Goal: Task Accomplishment & Management: Manage account settings

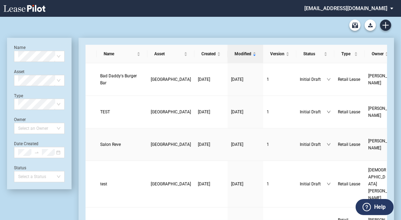
click at [112, 143] on span "Salon Reve" at bounding box center [110, 144] width 21 height 5
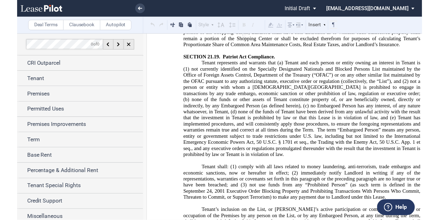
scroll to position [9881, 0]
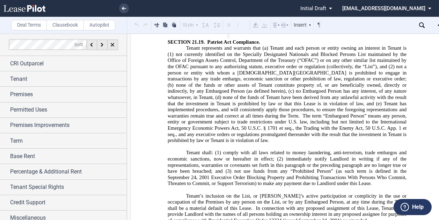
drag, startPoint x: 211, startPoint y: 79, endPoint x: 217, endPoint y: 79, distance: 5.9
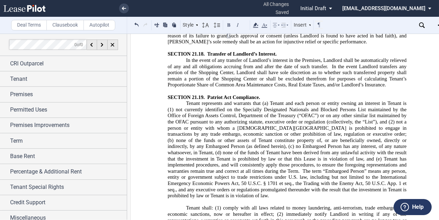
scroll to position [9825, 0]
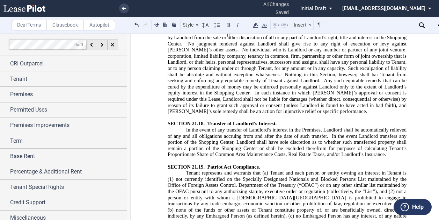
scroll to position [9741, 0]
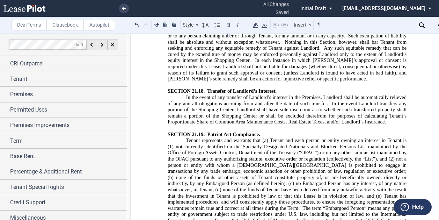
scroll to position [9797, 0]
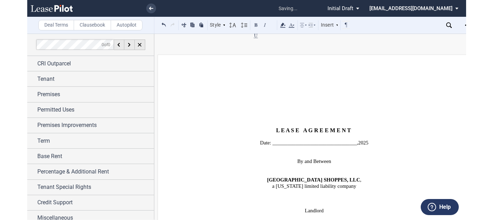
scroll to position [9797, 0]
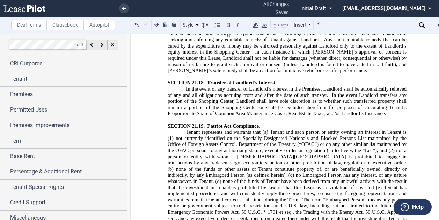
drag, startPoint x: 303, startPoint y: 128, endPoint x: 384, endPoint y: 128, distance: 81.4
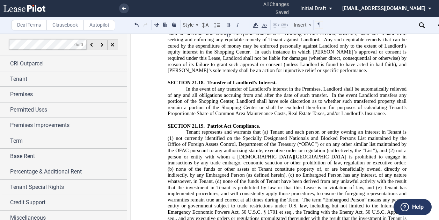
drag, startPoint x: 386, startPoint y: 141, endPoint x: 393, endPoint y: 140, distance: 7.7
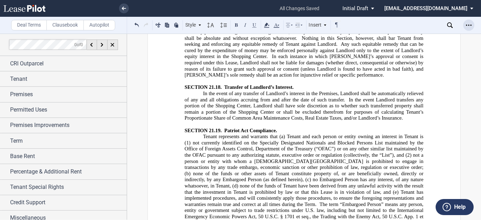
click at [439, 24] on icon "Open Lease options menu" at bounding box center [469, 25] width 6 height 6
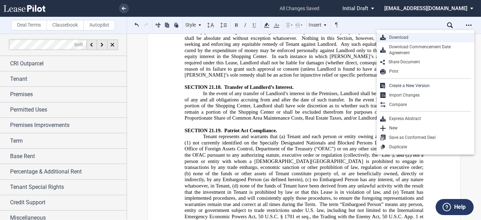
click at [418, 37] on div "Download" at bounding box center [428, 38] width 85 height 6
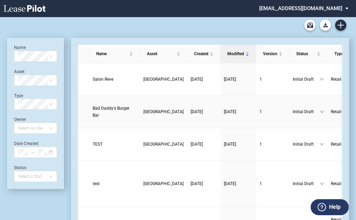
click at [107, 116] on span "Bad Daddy's Burger Bar" at bounding box center [111, 112] width 37 height 12
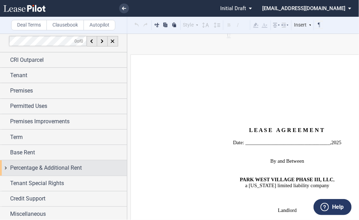
scroll to position [5, 0]
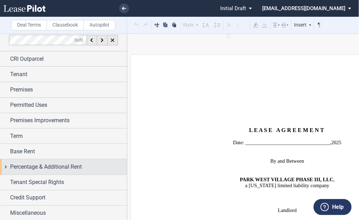
click at [74, 165] on span "Percentage & Additional Rent" at bounding box center [46, 167] width 72 height 8
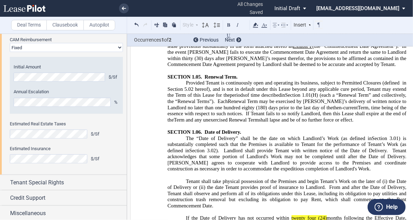
scroll to position [1968, 0]
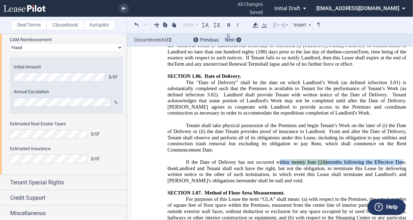
drag, startPoint x: 270, startPoint y: 174, endPoint x: 391, endPoint y: 174, distance: 120.9
click at [358, 174] on span "﻿If the Date of Delivery has not occurred within twenty four (24) months follow…" at bounding box center [288, 172] width 240 height 24
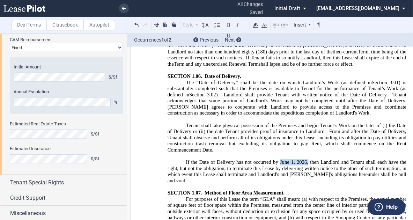
drag, startPoint x: 306, startPoint y: 174, endPoint x: 278, endPoint y: 174, distance: 27.6
click at [278, 174] on span "﻿If the Date of Delivery has not occurred by June 1, 2026, then Landlord and Te…" at bounding box center [288, 172] width 240 height 24
click at [231, 24] on button at bounding box center [229, 25] width 8 height 8
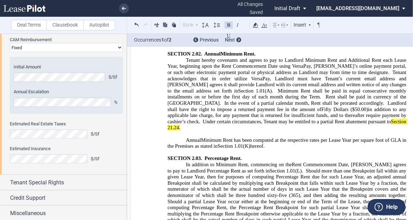
scroll to position [2360, 0]
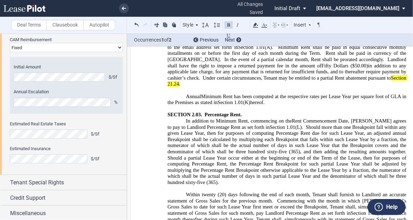
drag, startPoint x: 356, startPoint y: 72, endPoint x: 325, endPoint y: 72, distance: 31.8
click at [325, 72] on p "Tenant hereby covenants and agrees to pay to Landlord Minimum Rent and Addition…" at bounding box center [287, 51] width 239 height 74
click at [258, 28] on icon at bounding box center [256, 25] width 8 height 8
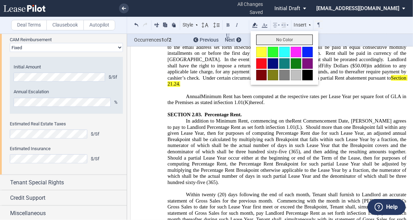
click at [265, 42] on button "No Color" at bounding box center [284, 40] width 57 height 10
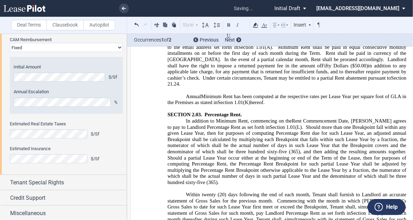
click at [305, 112] on p "SECTION 2.03. Percentage Rent." at bounding box center [287, 115] width 239 height 6
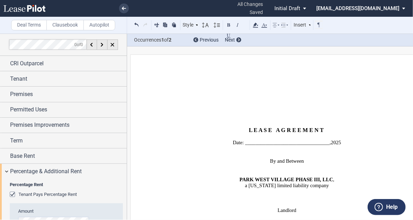
scroll to position [213, 0]
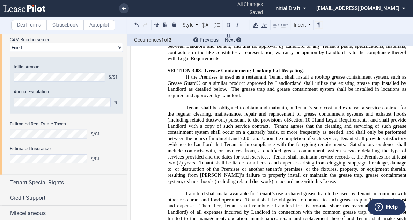
drag, startPoint x: 338, startPoint y: 170, endPoint x: 278, endPoint y: 184, distance: 62.0
drag, startPoint x: 187, startPoint y: 162, endPoint x: 198, endPoint y: 163, distance: 10.9
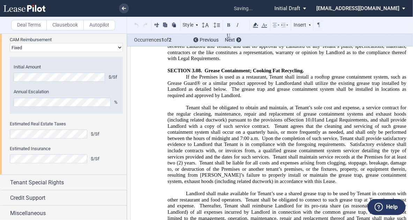
drag, startPoint x: 221, startPoint y: 175, endPoint x: 228, endPoint y: 173, distance: 7.5
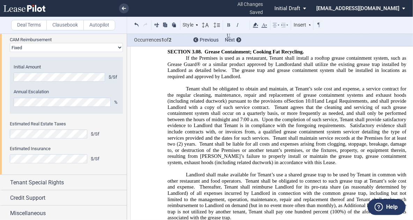
scroll to position [3869, 0]
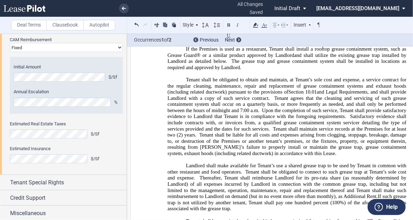
drag, startPoint x: 259, startPoint y: 159, endPoint x: 271, endPoint y: 157, distance: 12.4
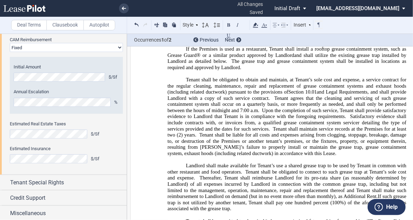
drag, startPoint x: 195, startPoint y: 177, endPoint x: 201, endPoint y: 177, distance: 6.6
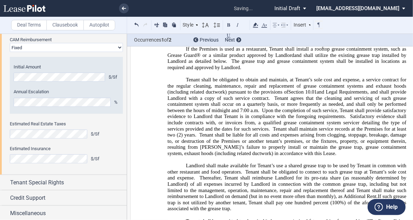
drag, startPoint x: 178, startPoint y: 184, endPoint x: 183, endPoint y: 184, distance: 5.6
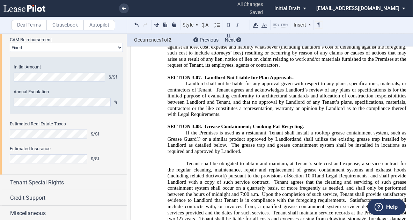
scroll to position [3701, 0]
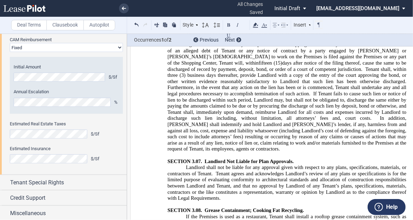
drag, startPoint x: 300, startPoint y: 123, endPoint x: 308, endPoint y: 120, distance: 8.4
click at [300, 207] on span "Grease Containment; Cooking Fat Recycling." at bounding box center [254, 210] width 99 height 6
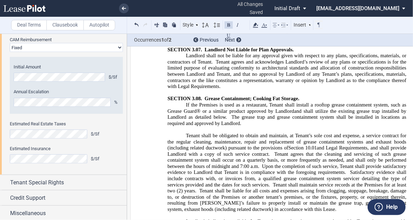
scroll to position [3869, 0]
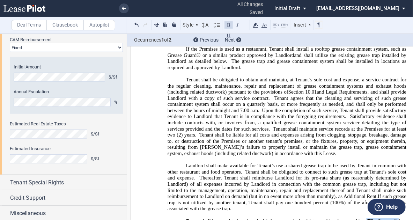
drag, startPoint x: 398, startPoint y: 124, endPoint x: 365, endPoint y: 124, distance: 32.8
drag, startPoint x: 341, startPoint y: 131, endPoint x: 216, endPoint y: 130, distance: 125.1
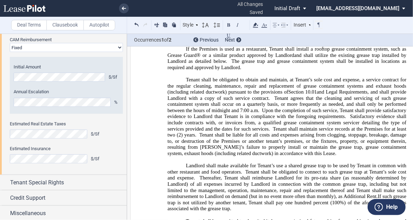
drag, startPoint x: 231, startPoint y: 166, endPoint x: 180, endPoint y: 167, distance: 51.0
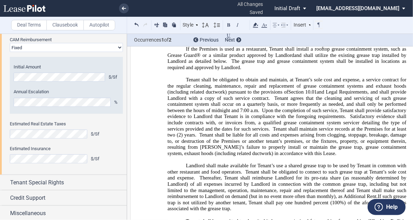
drag, startPoint x: 224, startPoint y: 143, endPoint x: 313, endPoint y: 144, distance: 89.1
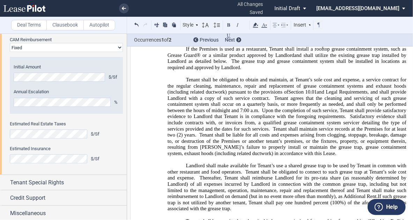
drag, startPoint x: 305, startPoint y: 144, endPoint x: 313, endPoint y: 143, distance: 8.1
drag, startPoint x: 314, startPoint y: 143, endPoint x: 223, endPoint y: 144, distance: 91.9
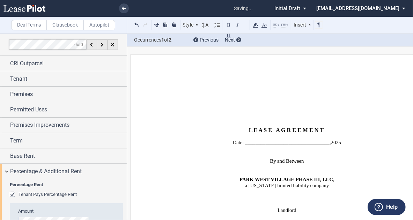
scroll to position [213, 0]
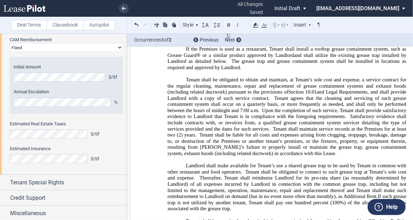
drag, startPoint x: 279, startPoint y: 177, endPoint x: 327, endPoint y: 177, distance: 48.2
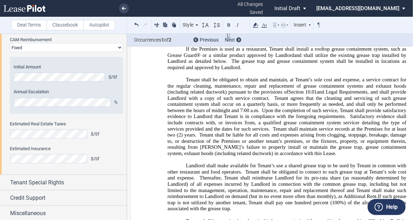
drag, startPoint x: 375, startPoint y: 183, endPoint x: 239, endPoint y: 185, distance: 136.3
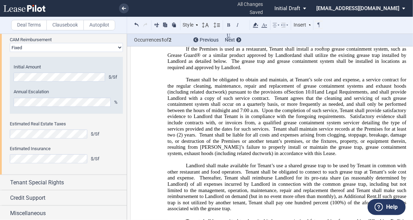
drag, startPoint x: 265, startPoint y: 186, endPoint x: 183, endPoint y: 126, distance: 101.7
copy div "﻿Tenant shall be permitted to place its kitchen grease/animal fats resulting fr…"
click at [127, 9] on link at bounding box center [124, 8] width 10 height 10
